Goal: Go to known website: Access a specific website the user already knows

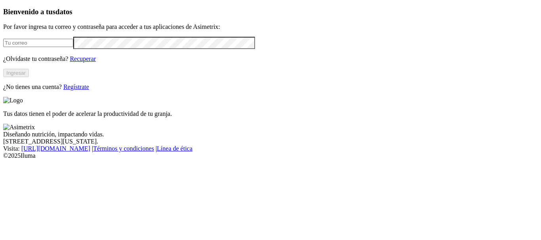
type input "[PERSON_NAME][EMAIL_ADDRESS][PERSON_NAME][DOMAIN_NAME]"
click at [29, 77] on button "Ingresar" at bounding box center [16, 73] width 26 height 8
